Goal: Transaction & Acquisition: Purchase product/service

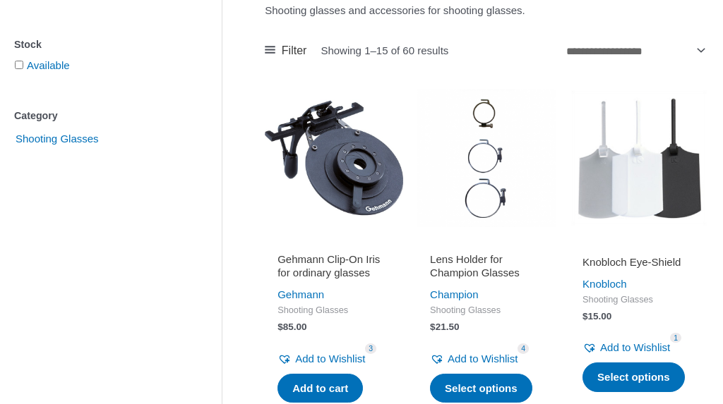
scroll to position [285, 0]
click at [482, 270] on h2 "Lens Holder for Champion Glasses" at bounding box center [486, 267] width 113 height 28
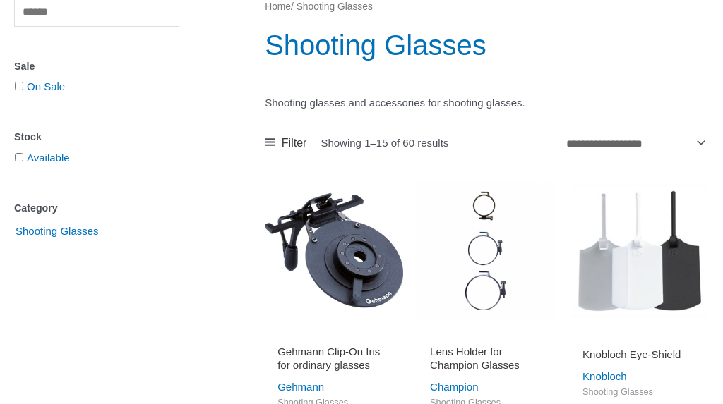
scroll to position [195, 0]
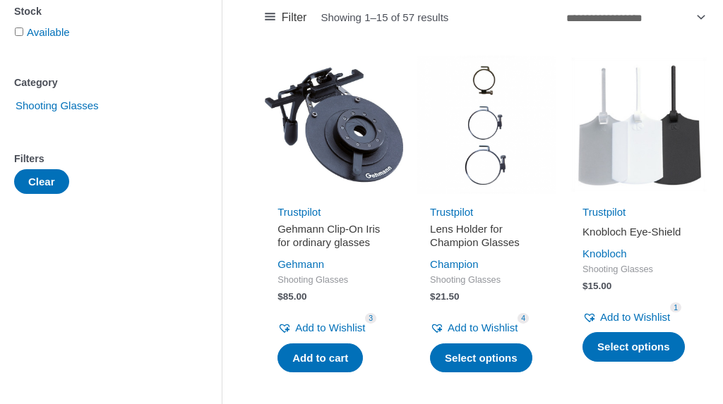
scroll to position [318, 0]
click at [334, 233] on h2 "Gehmann Clip-On Iris for ordinary glasses" at bounding box center [333, 236] width 113 height 28
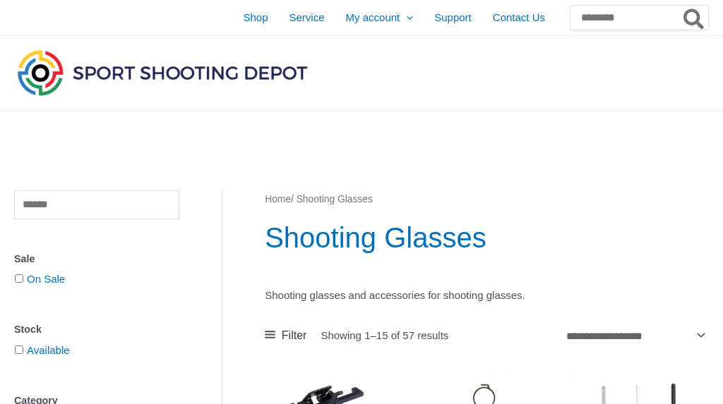
scroll to position [0, 0]
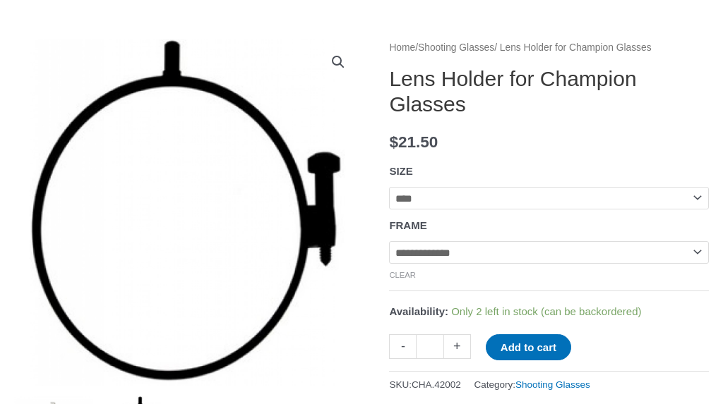
scroll to position [155, 0]
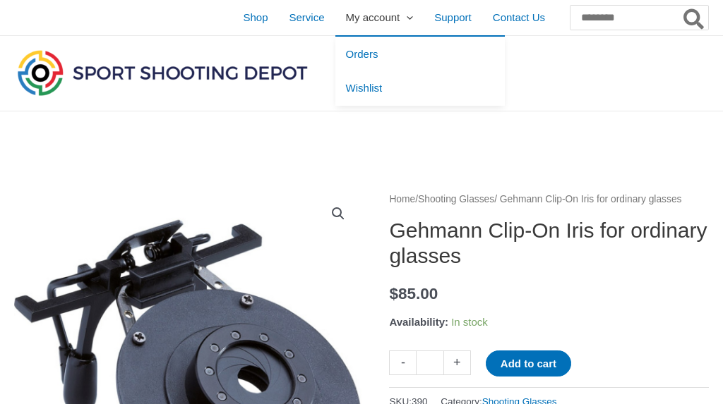
click at [406, 19] on icon "Menu Toggle" at bounding box center [409, 18] width 6 height 6
